Goal: Navigation & Orientation: Find specific page/section

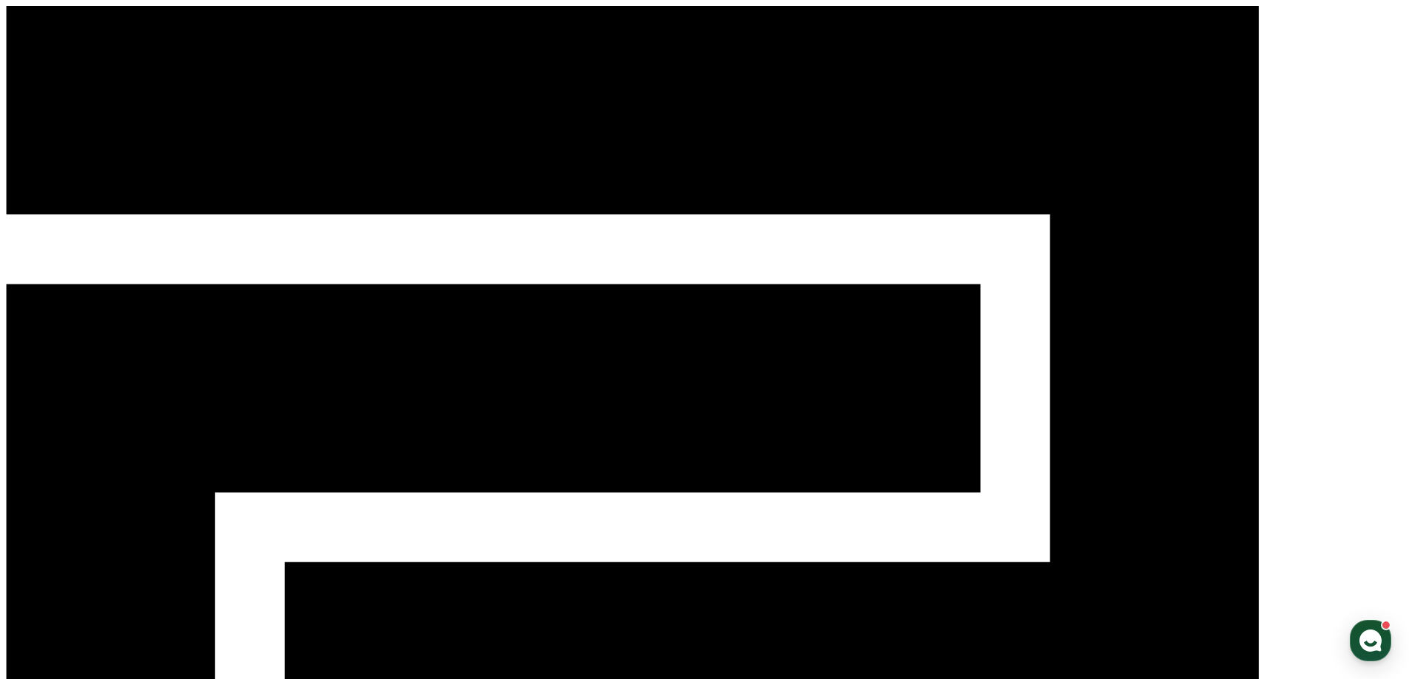
select select "**********"
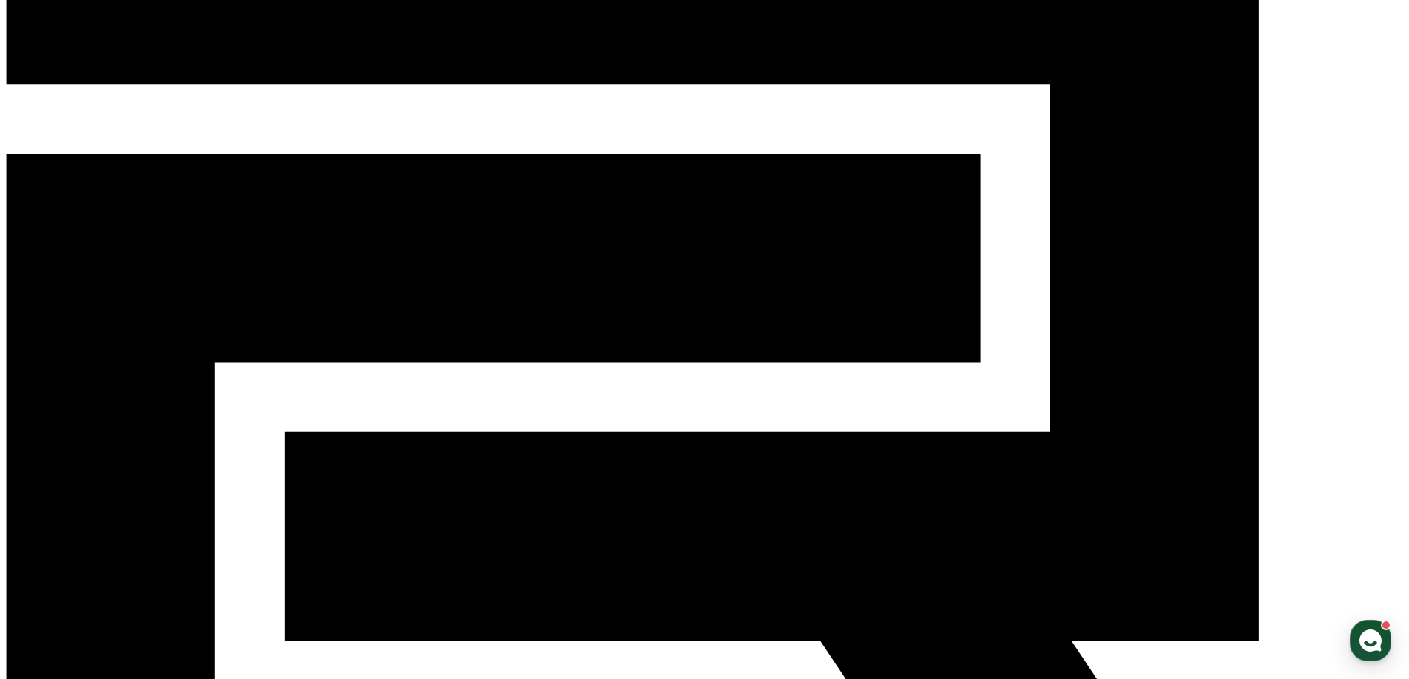
scroll to position [96, 0]
